Goal: Task Accomplishment & Management: Use online tool/utility

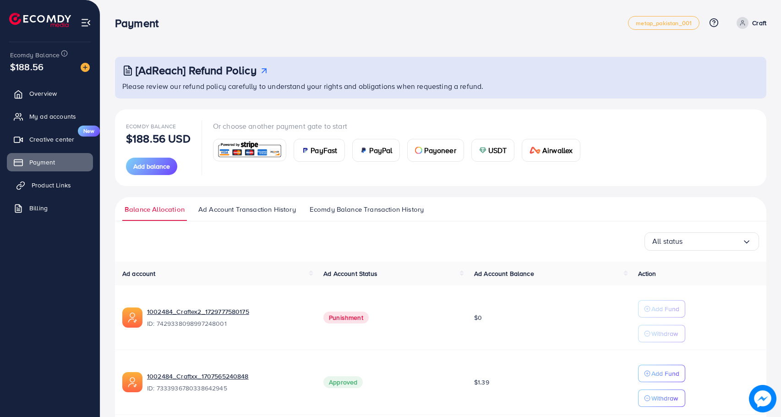
click at [75, 178] on link "Product Links" at bounding box center [50, 185] width 86 height 18
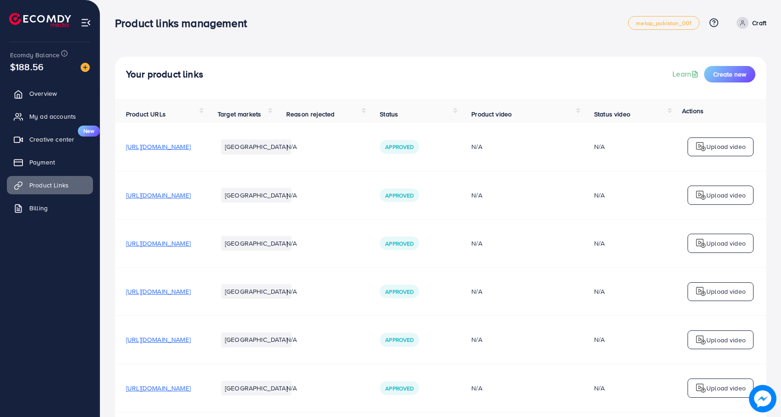
click at [295, 294] on ul "Pakistan" at bounding box center [256, 291] width 77 height 22
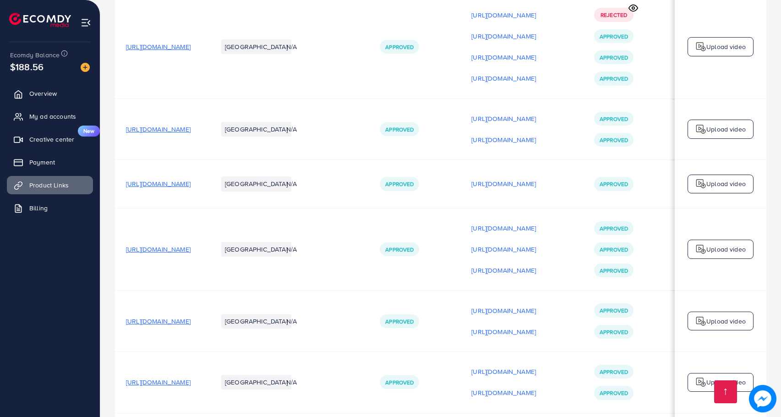
scroll to position [1865, 0]
click at [207, 290] on td "https://asiastore.com.pk/products/customize-gold-bracelets-bangles-for-men-wome…" at bounding box center [161, 320] width 92 height 61
click at [191, 316] on span "https://asiastore.com.pk/products/customize-gold-bracelets-bangles-for-men-wome…" at bounding box center [158, 320] width 65 height 9
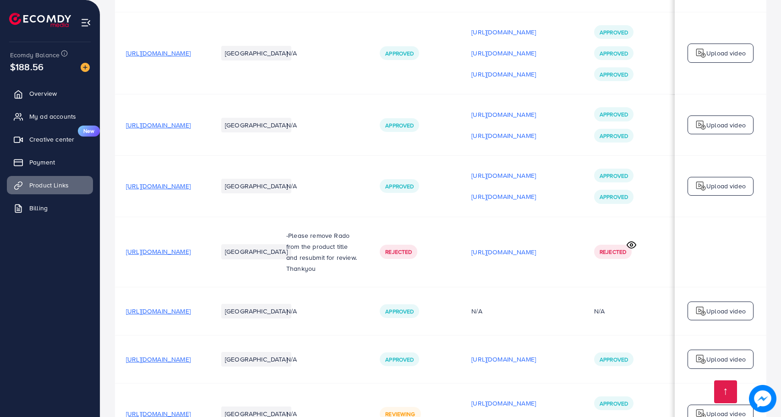
scroll to position [2068, 0]
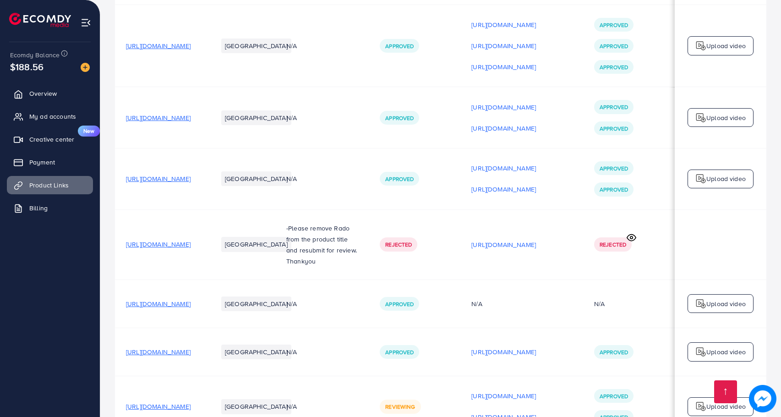
click at [191, 299] on span "https://asiastore.com.pk/products/customise-name-cufflinks" at bounding box center [158, 303] width 65 height 9
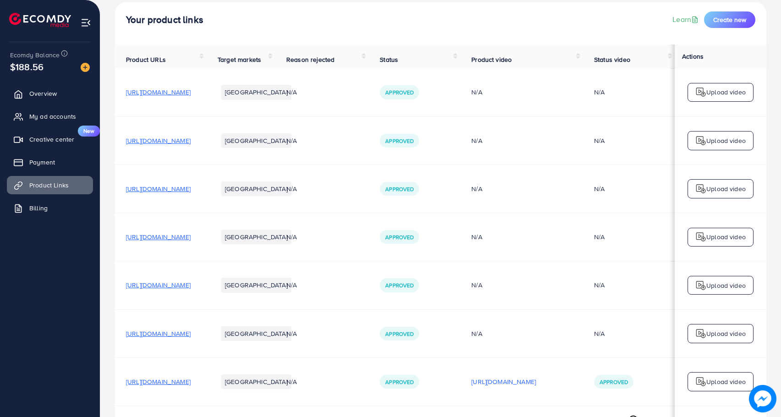
scroll to position [0, 0]
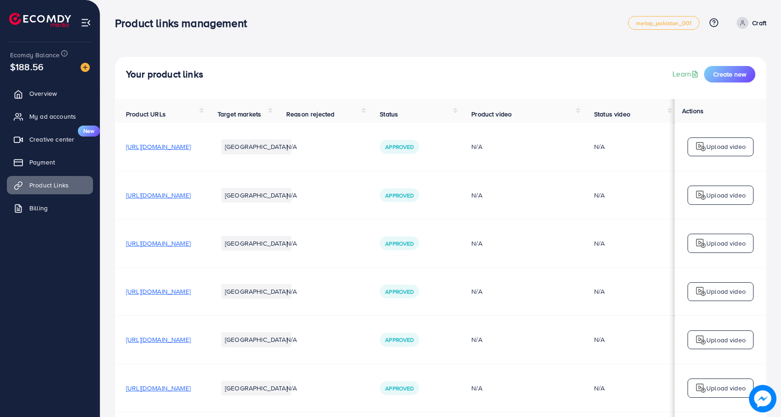
click at [191, 196] on span "https://craftexstore.com/products/customize-heart-name-necklace-1" at bounding box center [158, 195] width 65 height 9
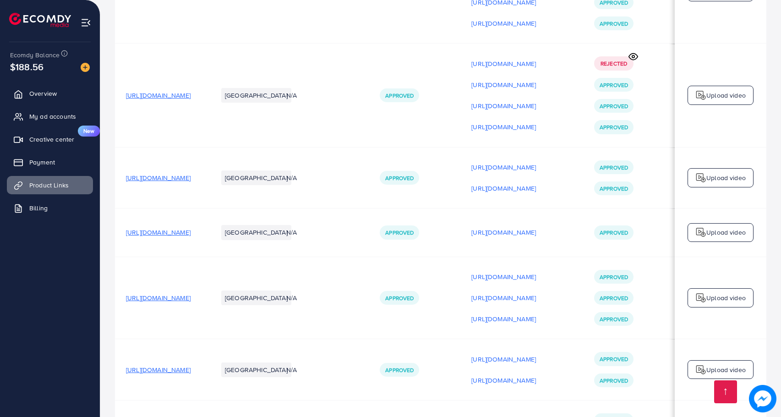
scroll to position [2080, 0]
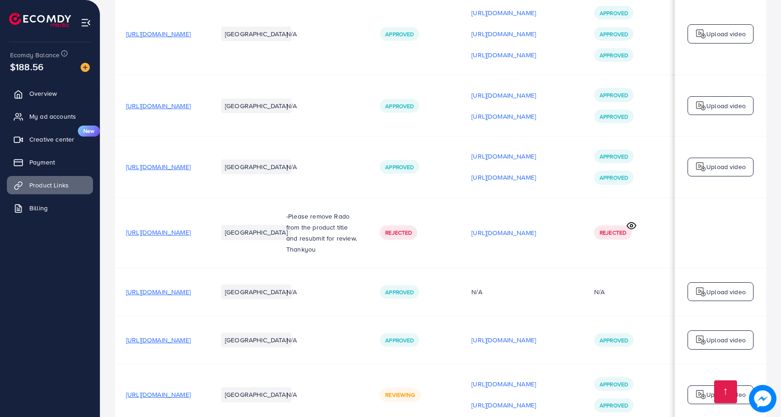
click at [191, 335] on span "https://asiastore.com.pk/products/customize-name-cufflinks" at bounding box center [158, 339] width 65 height 9
click at [191, 287] on span "https://asiastore.com.pk/products/customise-name-cufflinks" at bounding box center [158, 291] width 65 height 9
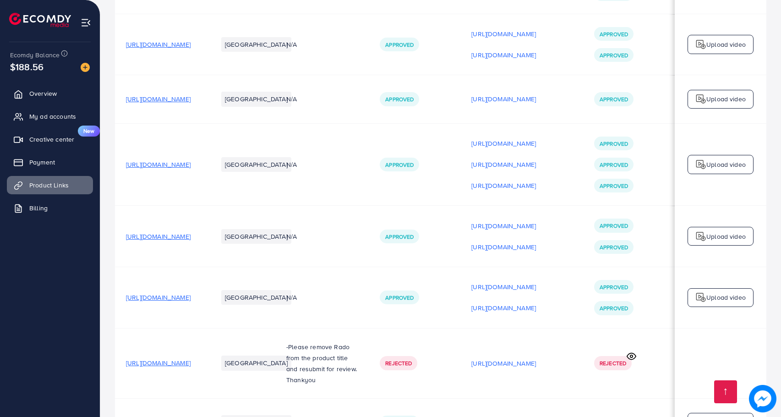
scroll to position [1945, 0]
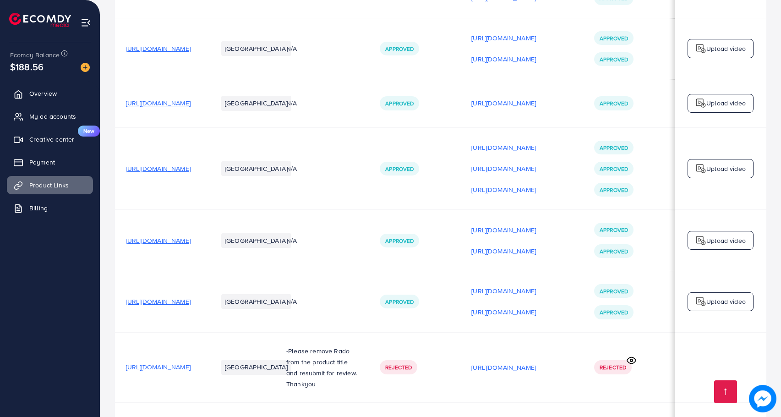
click at [191, 236] on span "https://asiastore.com.pk/products/customize-gold-bracelets-bangles-for-men-wome…" at bounding box center [158, 240] width 65 height 9
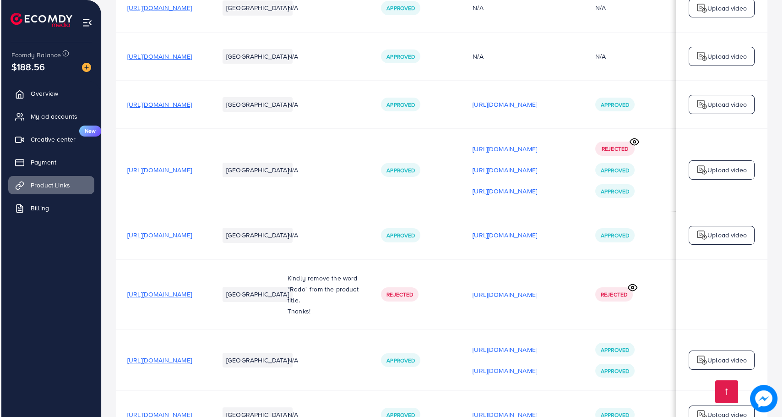
scroll to position [0, 0]
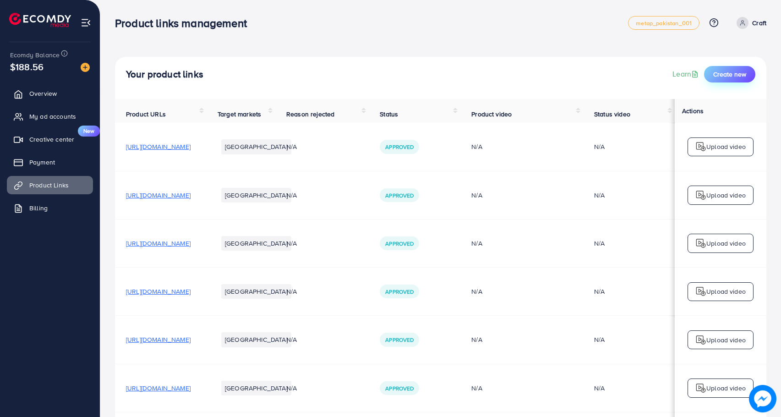
click at [721, 78] on button "Create new" at bounding box center [729, 74] width 51 height 16
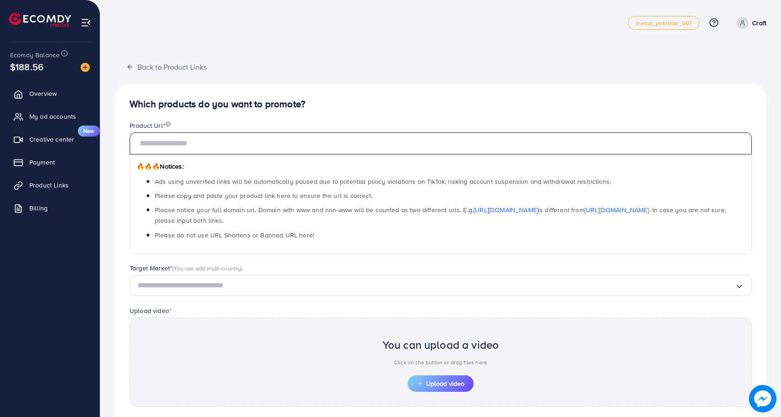
click at [336, 135] on input "text" at bounding box center [441, 143] width 622 height 22
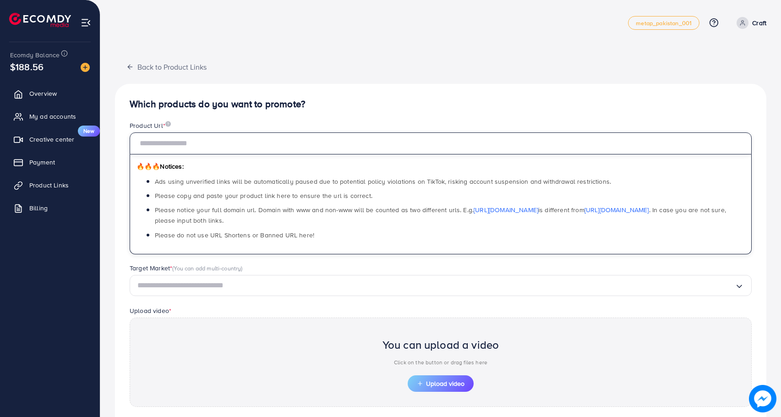
paste input "**********"
type input "**********"
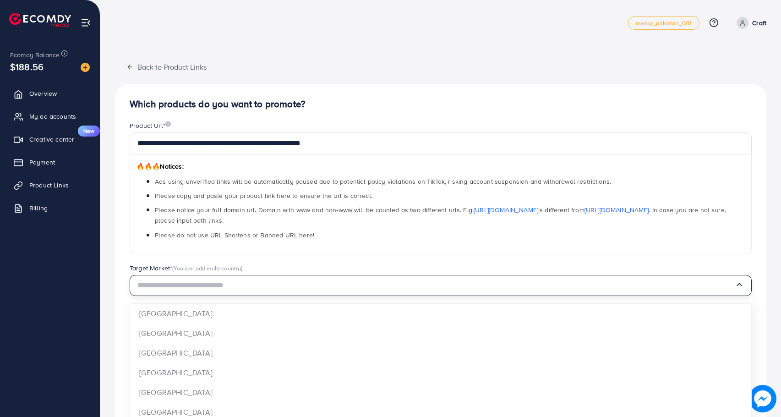
click at [241, 287] on input "Search for option" at bounding box center [435, 286] width 597 height 14
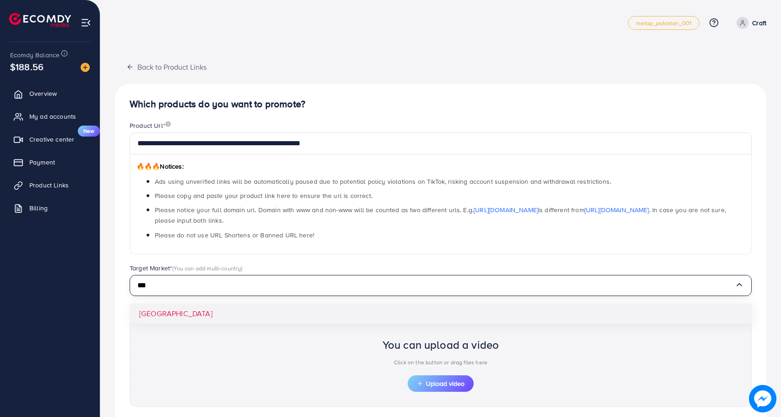
type input "***"
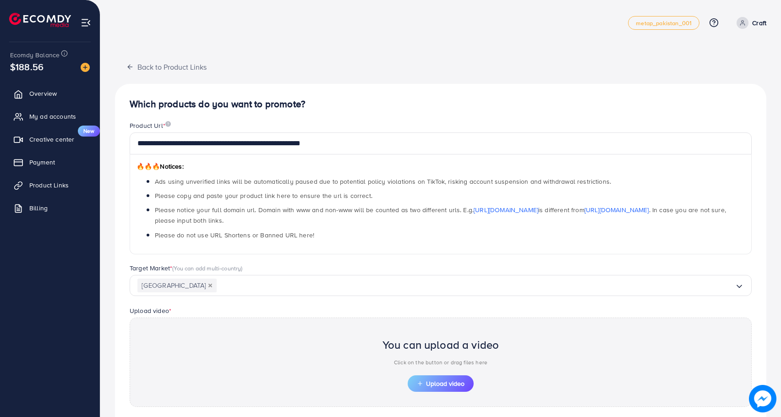
click at [269, 317] on div "**********" at bounding box center [440, 281] width 651 height 394
click at [446, 380] on span "Upload video" at bounding box center [441, 383] width 48 height 6
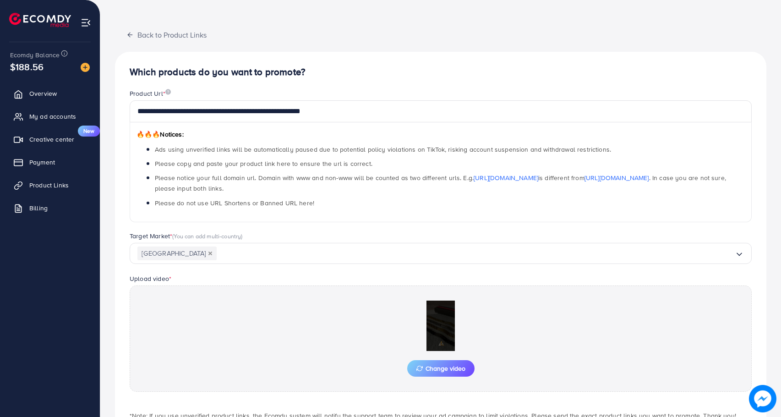
scroll to position [93, 0]
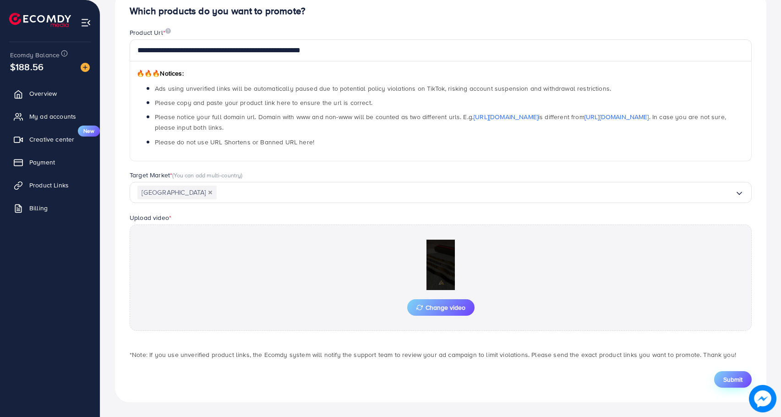
click at [728, 381] on span "Submit" at bounding box center [732, 379] width 19 height 9
click at [49, 180] on link "Product Links" at bounding box center [50, 185] width 86 height 18
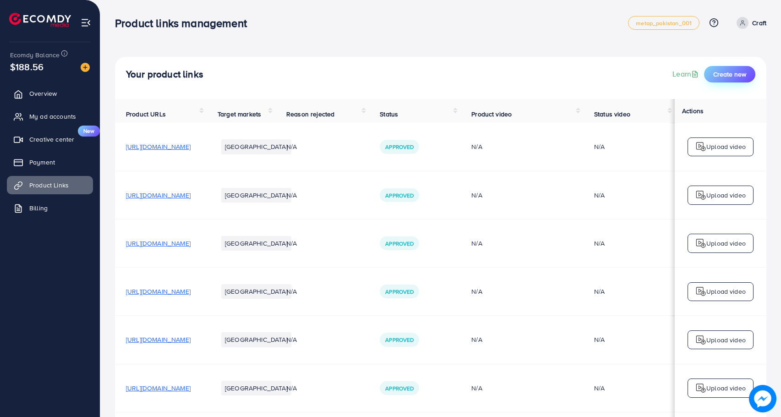
click at [712, 76] on button "Create new" at bounding box center [729, 74] width 51 height 16
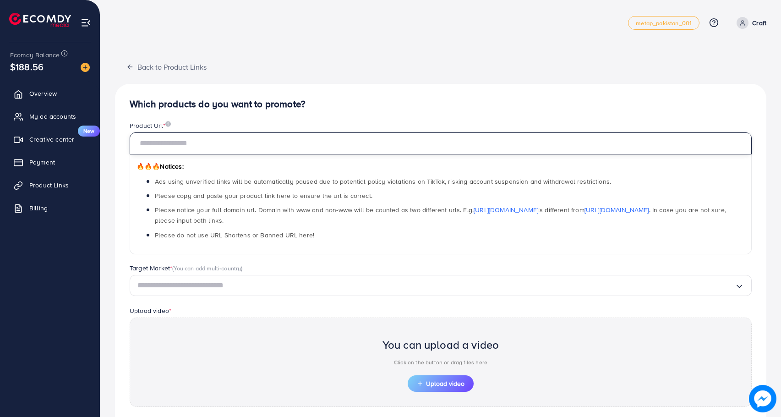
click at [354, 149] on input "text" at bounding box center [441, 143] width 622 height 22
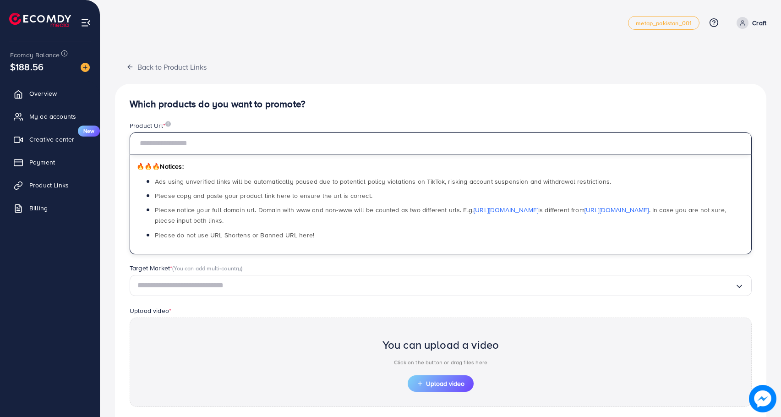
paste input "**********"
type input "**********"
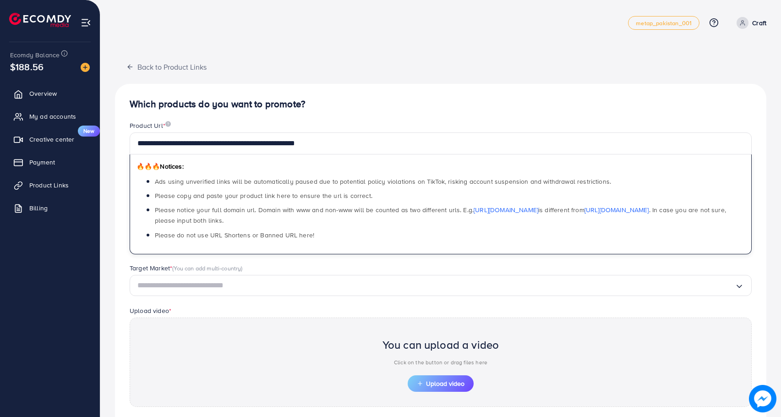
click at [297, 289] on input "Search for option" at bounding box center [435, 286] width 597 height 14
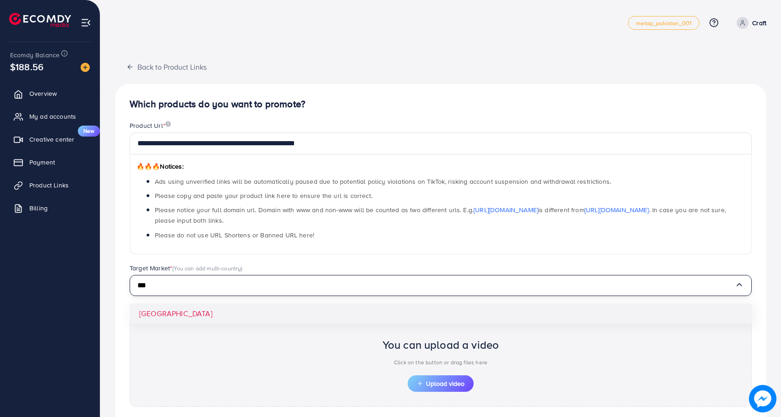
type input "***"
click at [283, 312] on div "**********" at bounding box center [440, 281] width 651 height 394
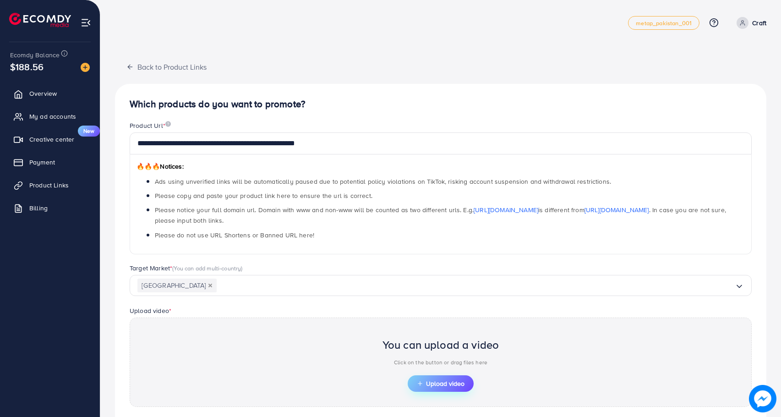
click at [440, 387] on span "Upload video" at bounding box center [441, 383] width 48 height 6
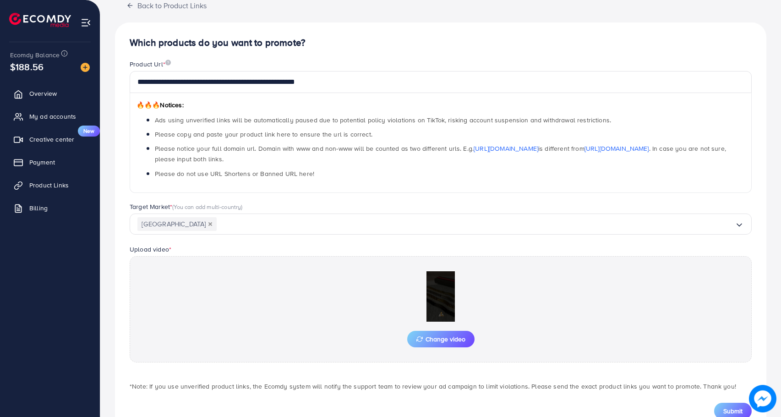
scroll to position [93, 0]
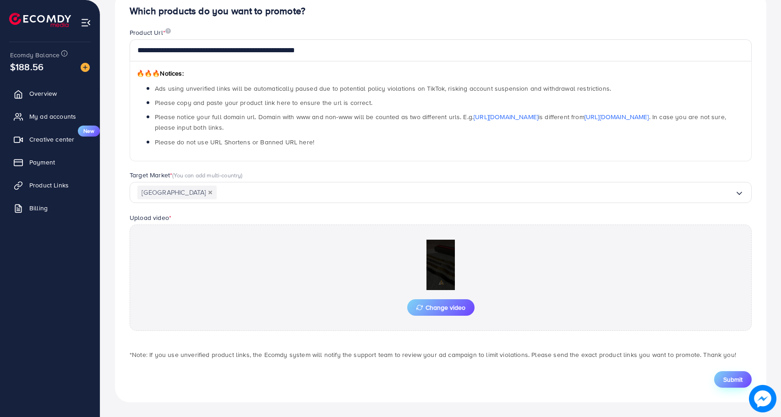
click at [731, 377] on span "Submit" at bounding box center [732, 379] width 19 height 9
click at [733, 379] on span "Submit" at bounding box center [732, 379] width 19 height 9
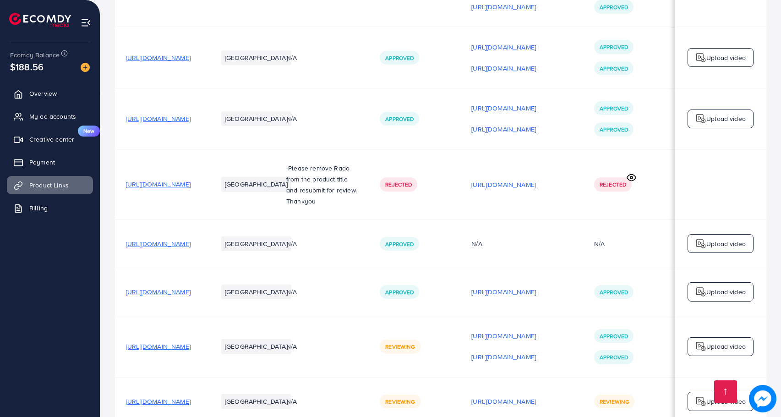
click at [38, 126] on ul "Overview My ad accounts Creative center New Payment Product Links Billing" at bounding box center [50, 154] width 100 height 146
click at [39, 122] on link "My ad accounts" at bounding box center [50, 116] width 86 height 18
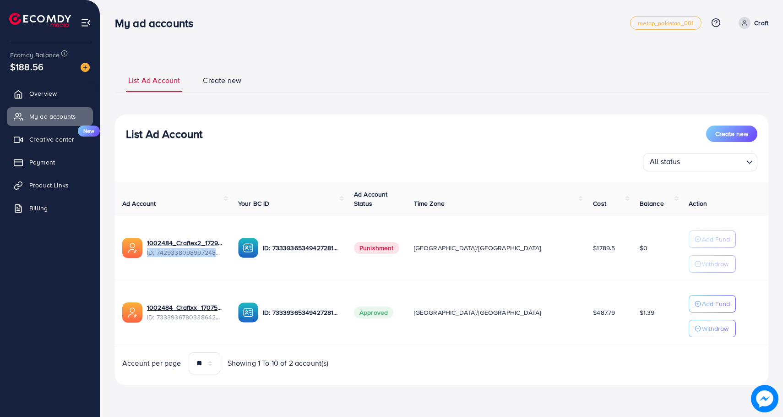
drag, startPoint x: 236, startPoint y: 252, endPoint x: 146, endPoint y: 253, distance: 90.3
click at [146, 253] on div "1002484_Craftex2_1729777580175 ID: 7429338098997248001" at bounding box center [172, 248] width 101 height 20
copy span "ID: 7429338098997248001"
